Goal: Information Seeking & Learning: Understand process/instructions

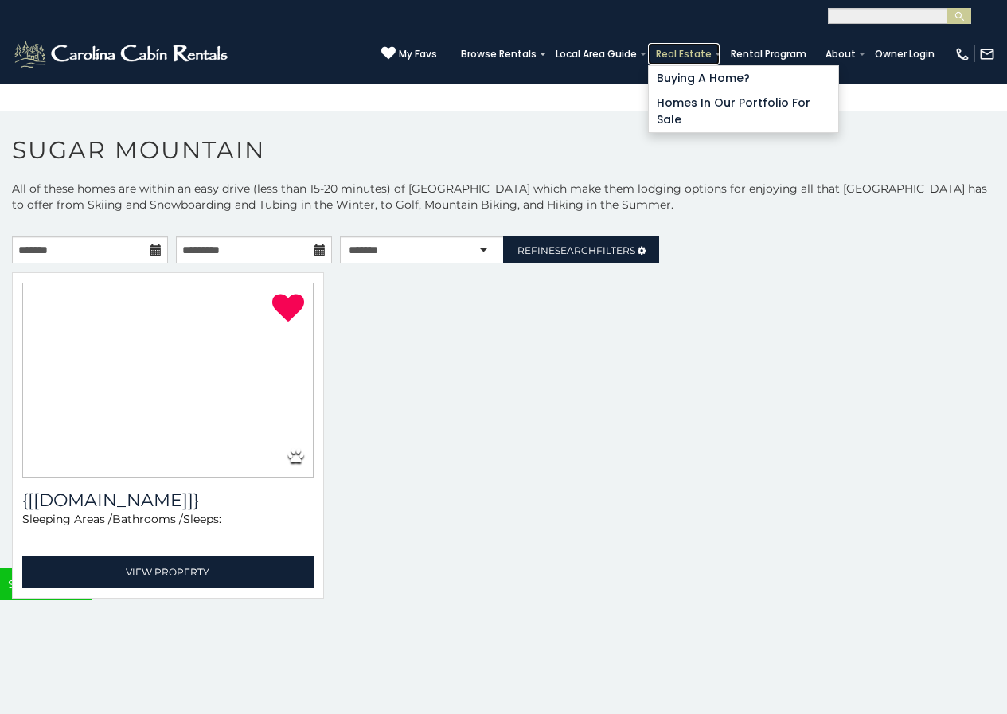
click at [703, 65] on link "Real Estate" at bounding box center [684, 54] width 72 height 22
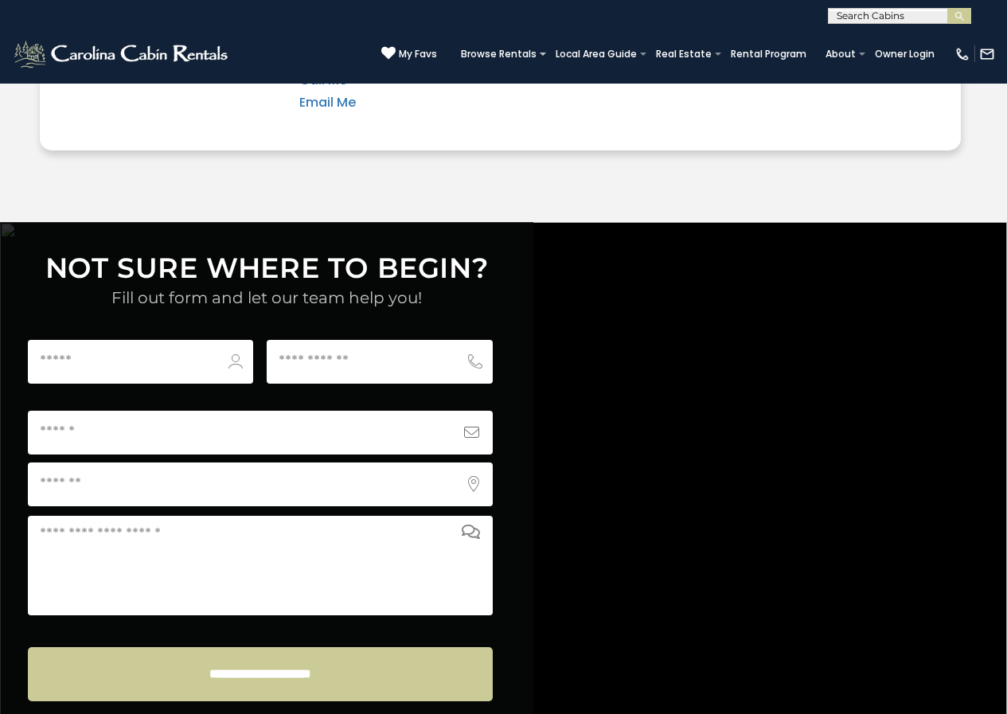
scroll to position [6068, 0]
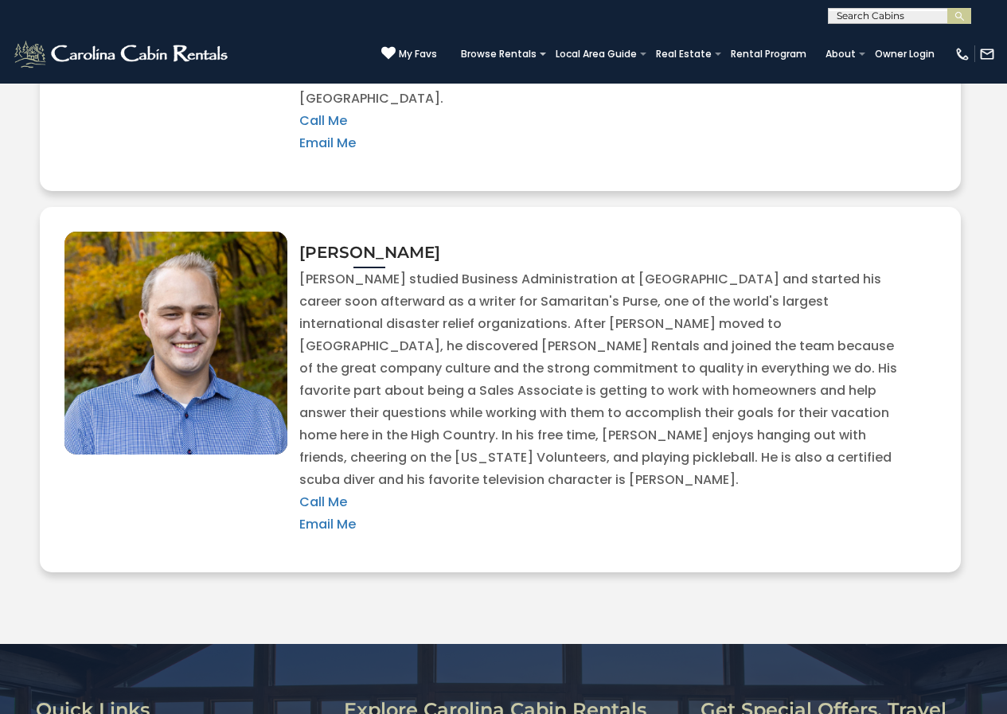
scroll to position [3624, 0]
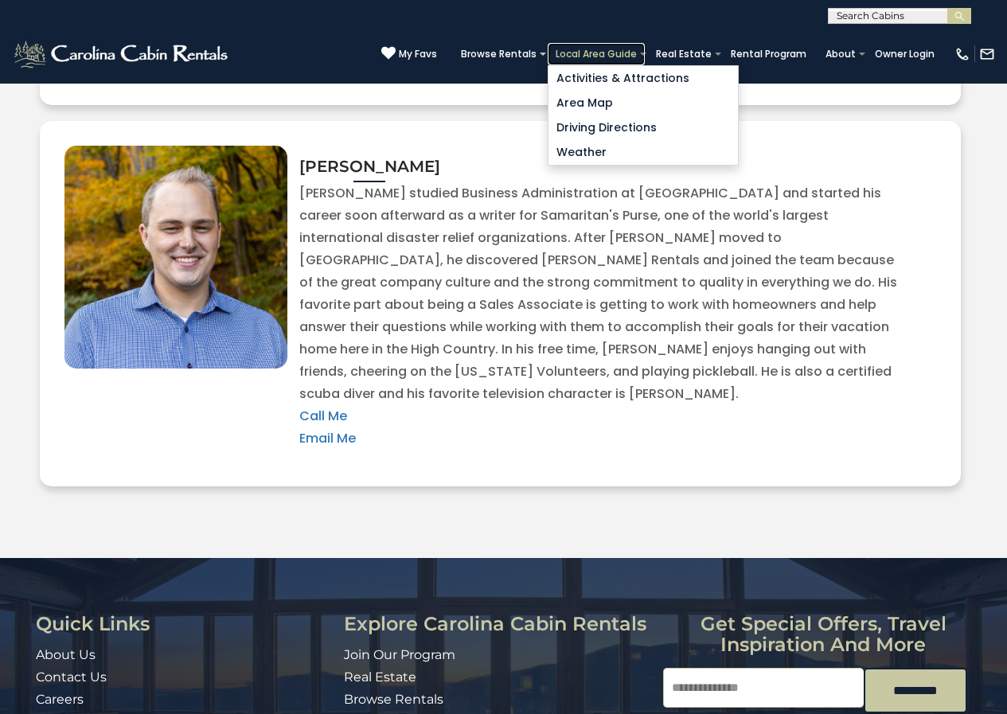
click at [614, 46] on link "Local Area Guide" at bounding box center [596, 54] width 97 height 22
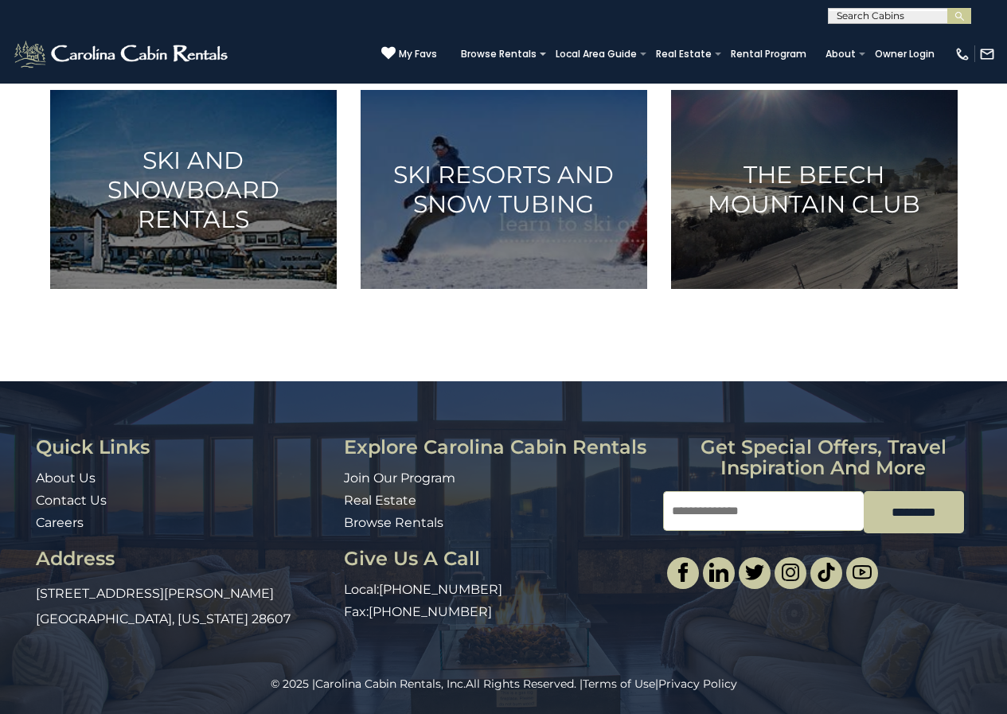
scroll to position [896, 0]
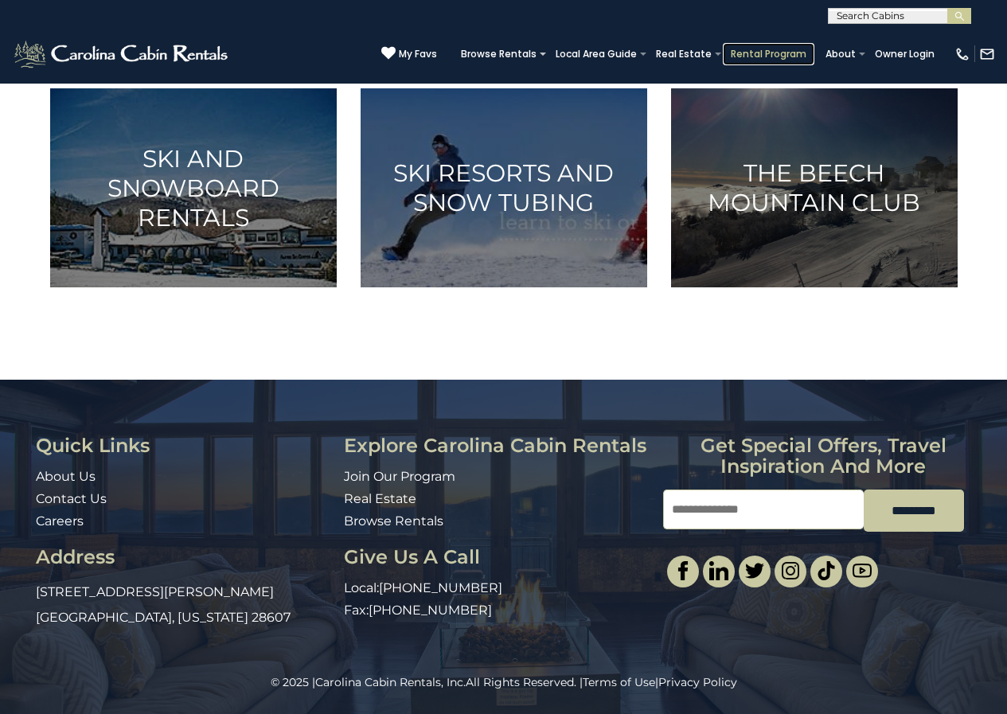
click at [761, 46] on link "Rental Program" at bounding box center [769, 54] width 92 height 22
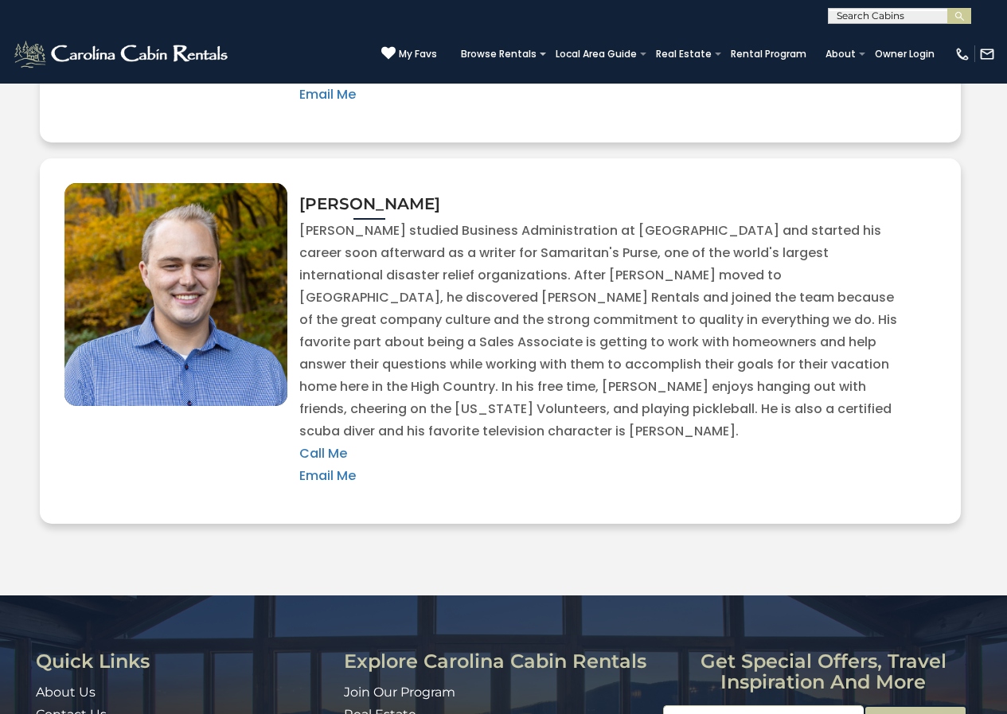
scroll to position [3624, 0]
